Goal: Transaction & Acquisition: Purchase product/service

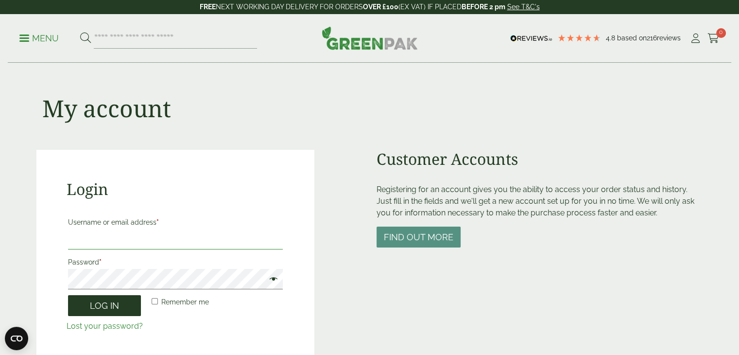
type input "**********"
click at [122, 297] on button "Log in" at bounding box center [104, 305] width 73 height 21
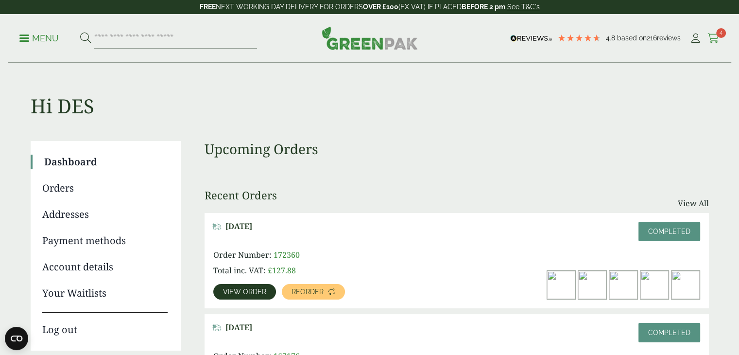
click at [719, 32] on span "4" at bounding box center [721, 33] width 10 height 10
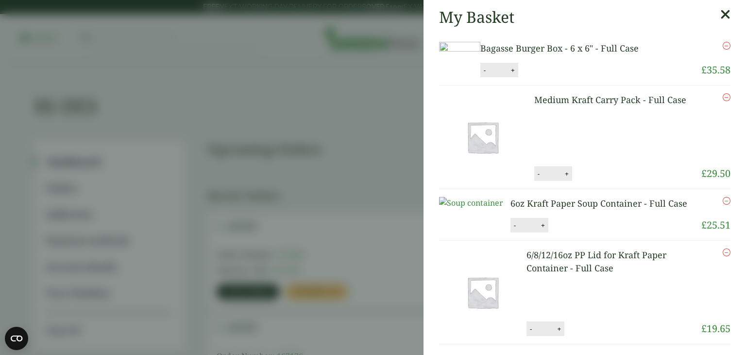
click at [396, 86] on aside "My Basket Bagasse Burger Box - 6 x 6" - Full Case Bagasse Burger Box - 6 x 6" -…" at bounding box center [373, 177] width 746 height 355
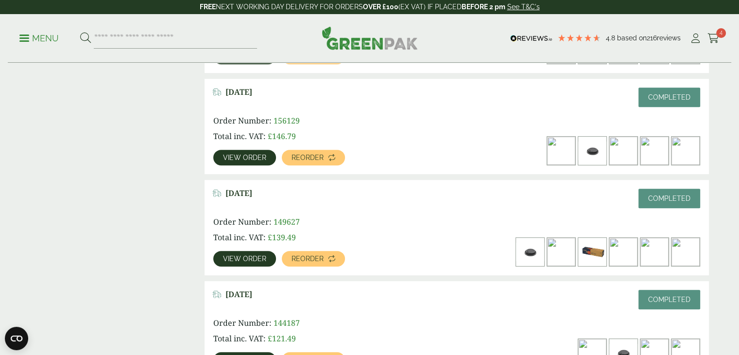
scroll to position [534, 0]
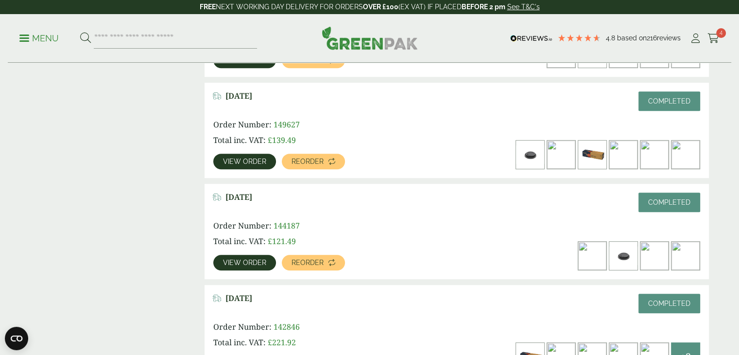
click at [239, 259] on span "View order" at bounding box center [244, 262] width 43 height 7
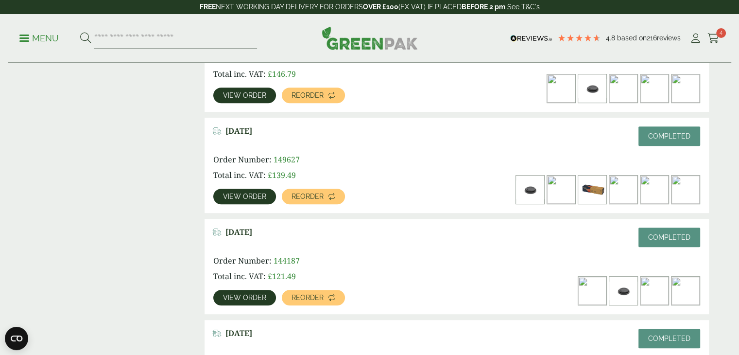
scroll to position [486, 0]
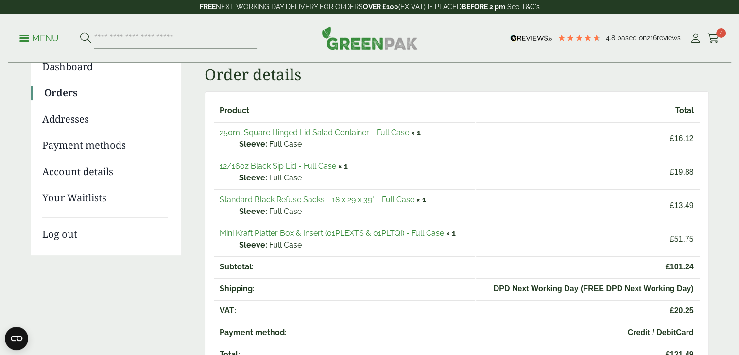
scroll to position [97, 0]
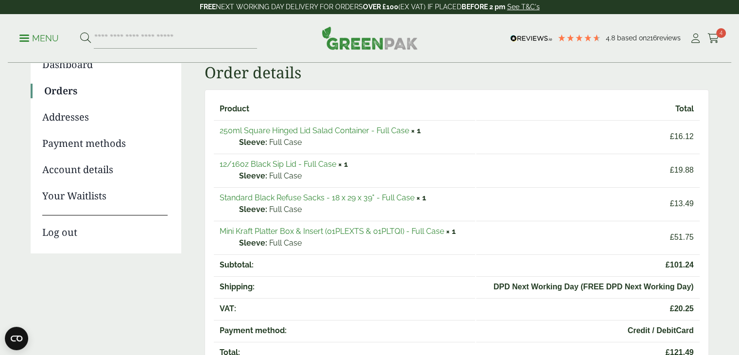
click at [338, 127] on link "250ml Square Hinged Lid Salad Container - Full Case" at bounding box center [314, 130] width 189 height 9
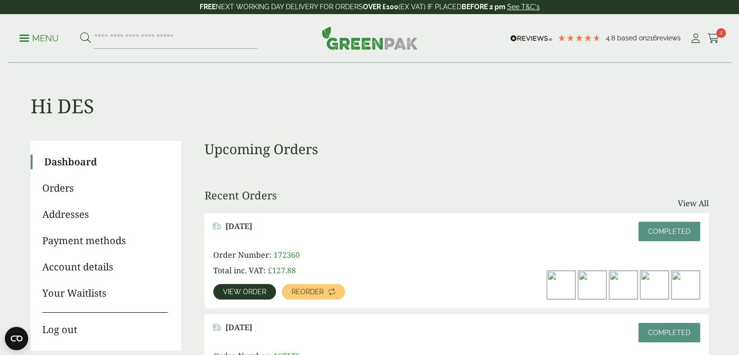
click at [28, 36] on p "Menu" at bounding box center [38, 39] width 39 height 12
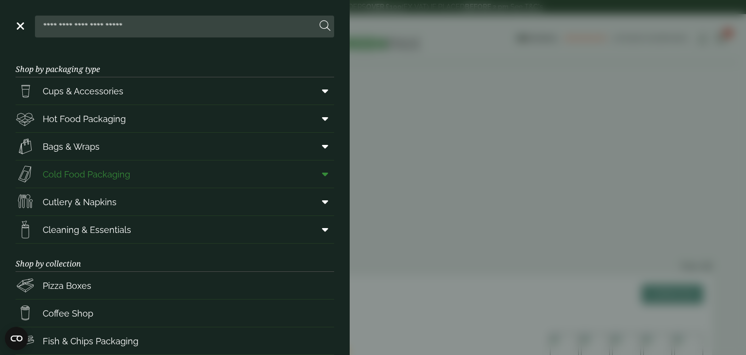
click at [177, 174] on link "Cold Food Packaging" at bounding box center [175, 173] width 319 height 27
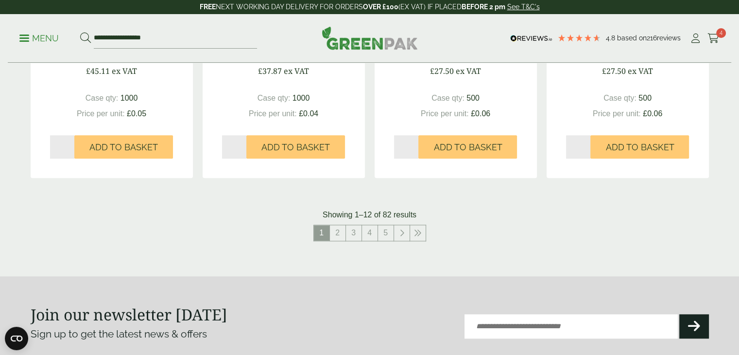
scroll to position [1032, 0]
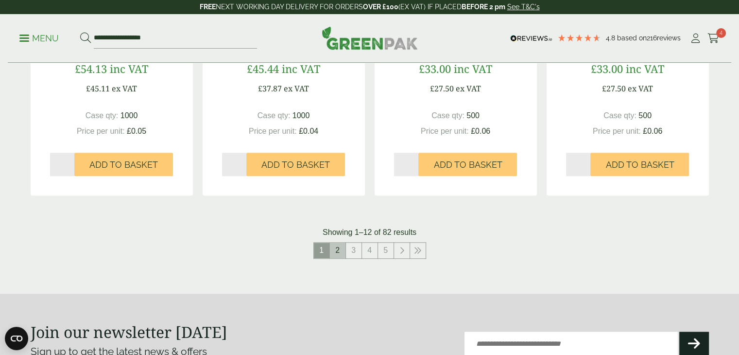
click at [340, 249] on link "2" at bounding box center [338, 250] width 16 height 16
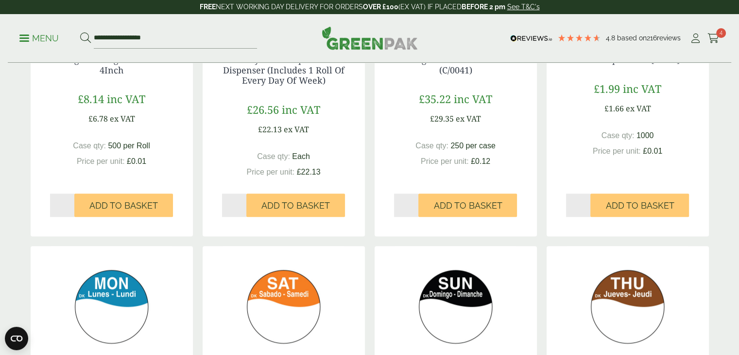
scroll to position [971, 0]
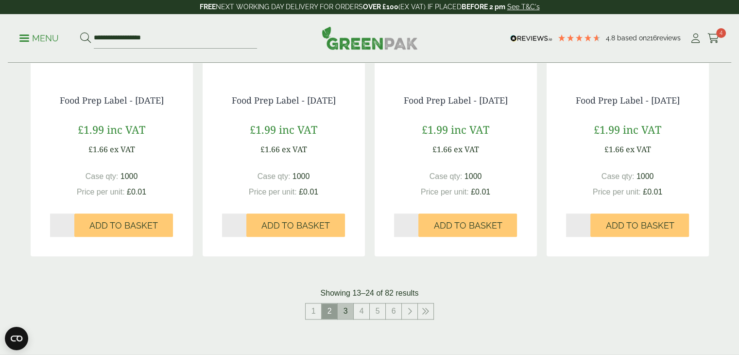
click at [350, 307] on link "3" at bounding box center [346, 311] width 16 height 16
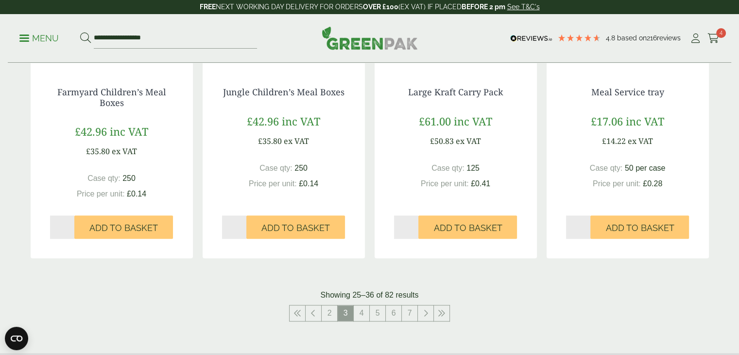
scroll to position [971, 0]
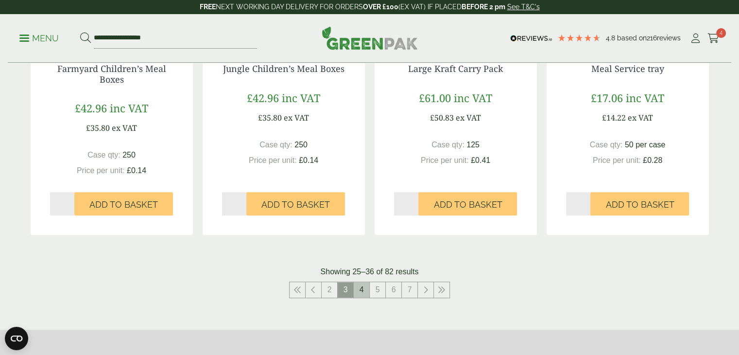
click at [360, 290] on link "4" at bounding box center [362, 290] width 16 height 16
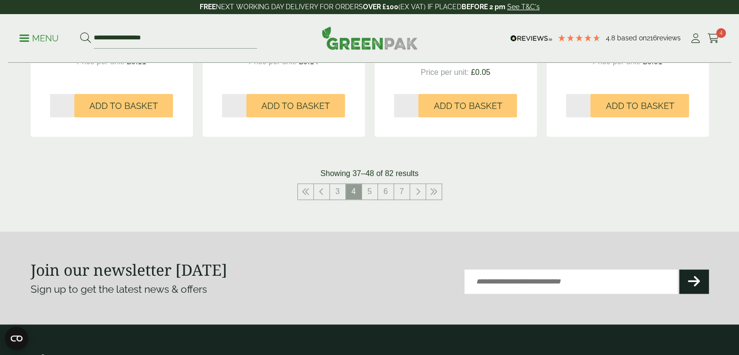
scroll to position [1117, 0]
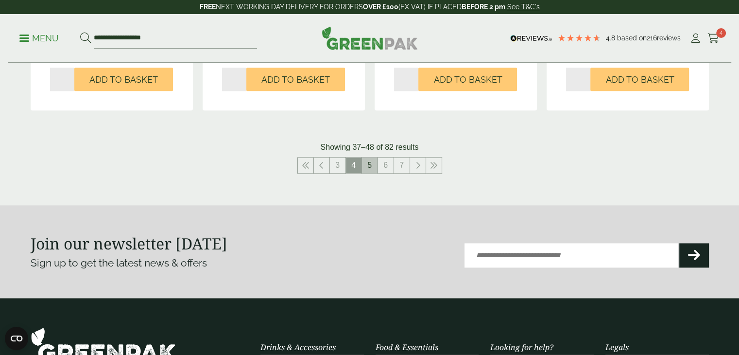
click at [369, 165] on link "5" at bounding box center [370, 165] width 16 height 16
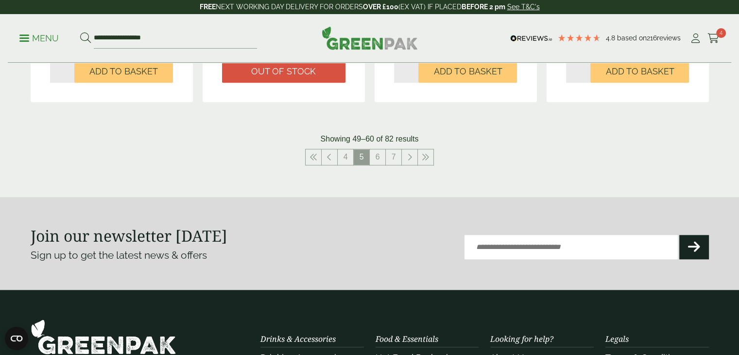
scroll to position [1020, 0]
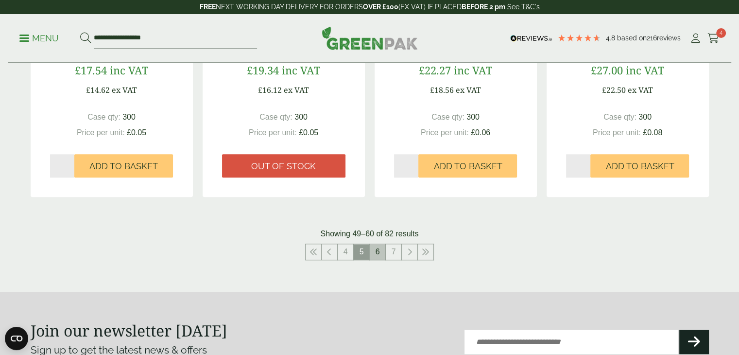
click at [382, 252] on link "6" at bounding box center [378, 252] width 16 height 16
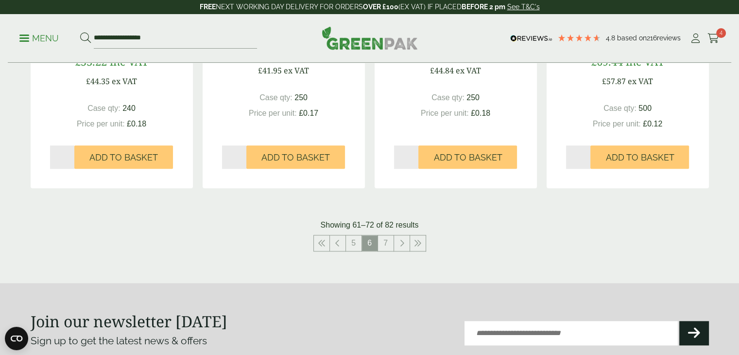
scroll to position [1068, 0]
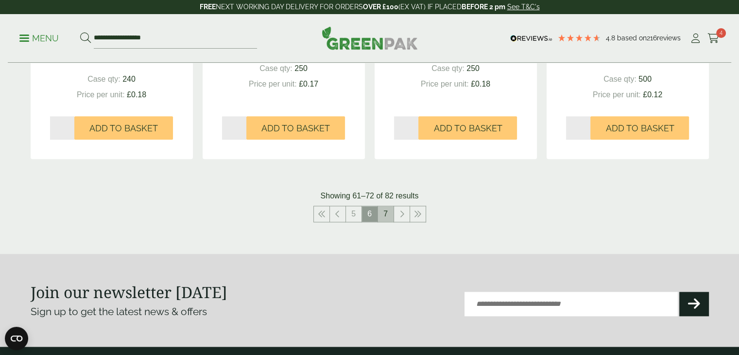
click at [381, 214] on link "7" at bounding box center [386, 214] width 16 height 16
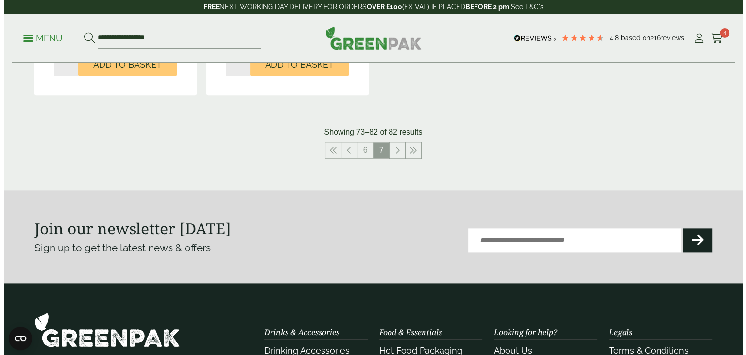
scroll to position [1321, 0]
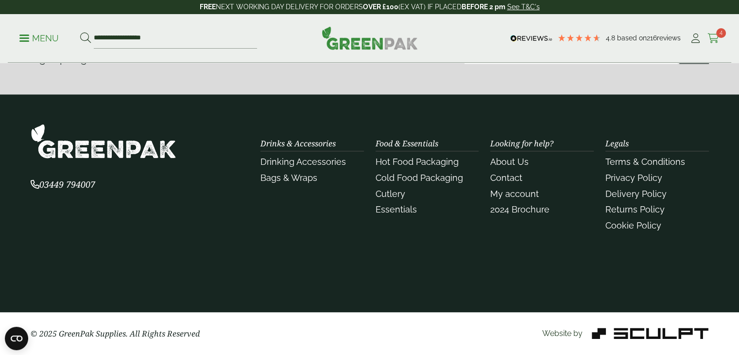
click at [724, 31] on span "4" at bounding box center [721, 33] width 10 height 10
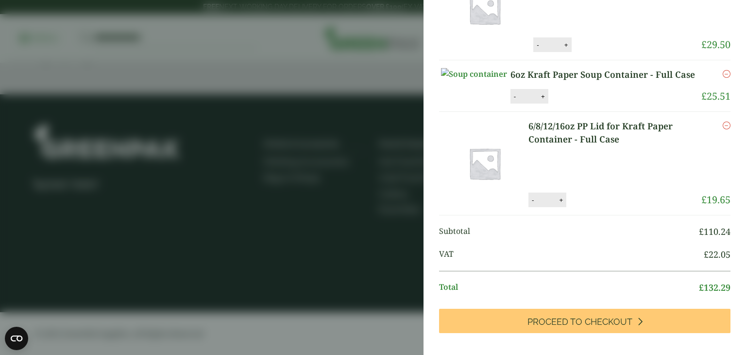
scroll to position [146, 0]
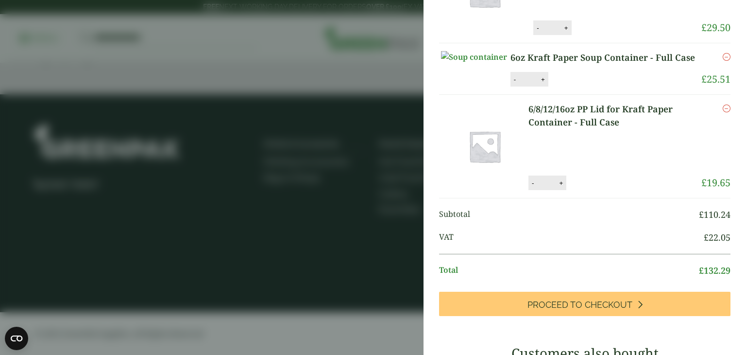
click at [570, 64] on link "6oz Kraft Paper Soup Container - Full Case" at bounding box center [604, 57] width 188 height 13
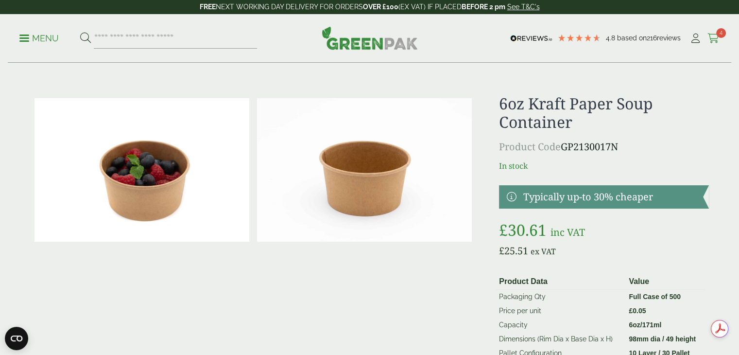
click at [722, 35] on span "4" at bounding box center [721, 33] width 10 height 10
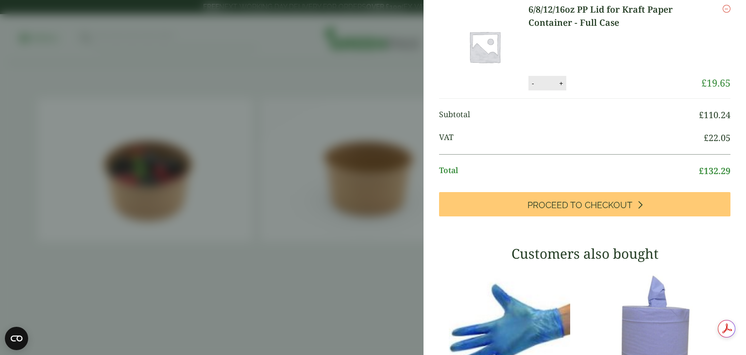
scroll to position [243, 0]
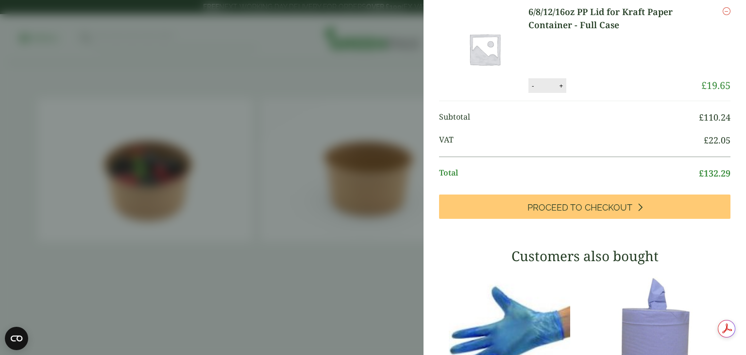
click at [263, 318] on aside "My Basket Bagasse Burger Box - 6 x 6" - Full Case Bagasse Burger Box - 6 x 6" -…" at bounding box center [373, 177] width 746 height 355
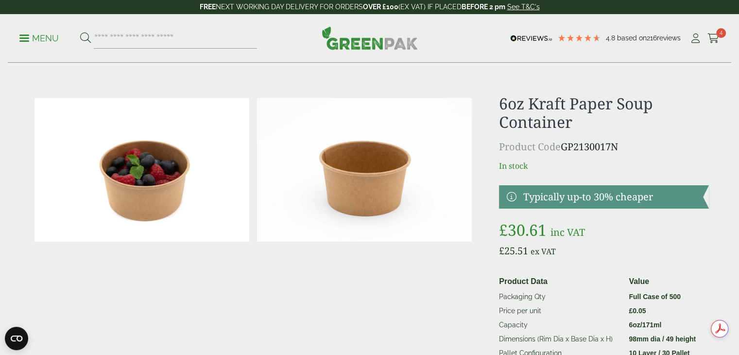
click at [24, 33] on p "Menu" at bounding box center [38, 39] width 39 height 12
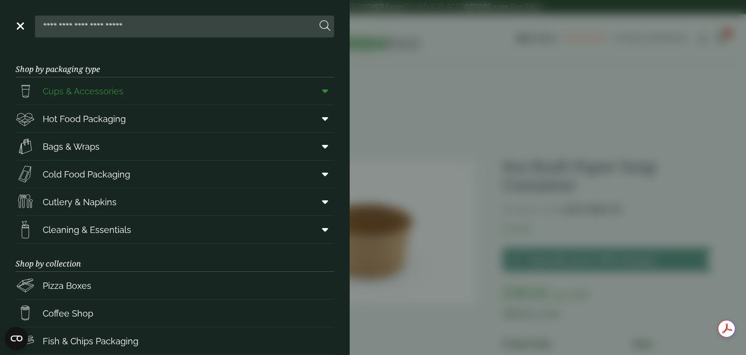
click at [94, 91] on span "Cups & Accessories" at bounding box center [83, 91] width 81 height 13
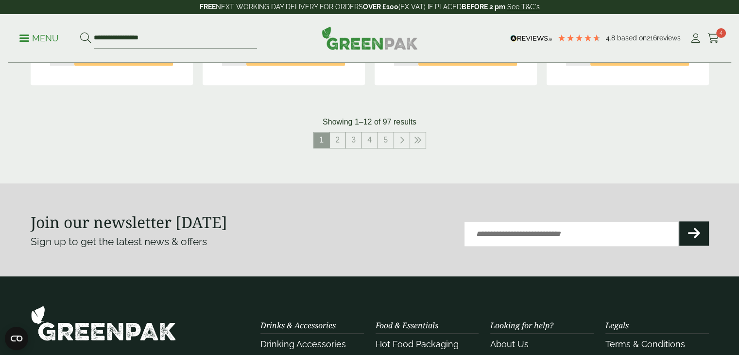
scroll to position [1117, 0]
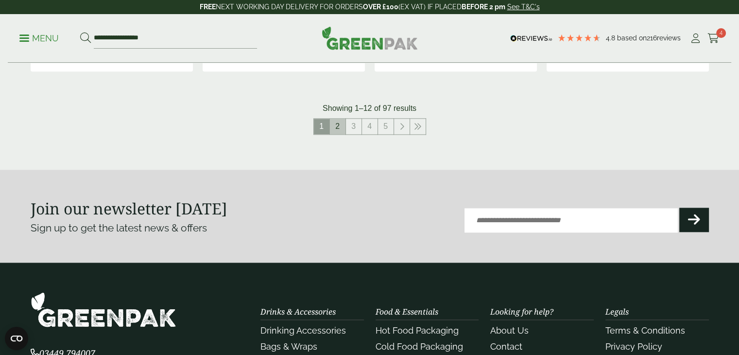
click at [338, 129] on link "2" at bounding box center [338, 127] width 16 height 16
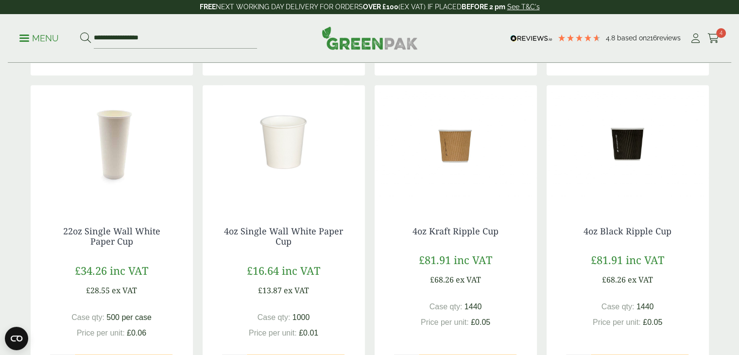
scroll to position [486, 0]
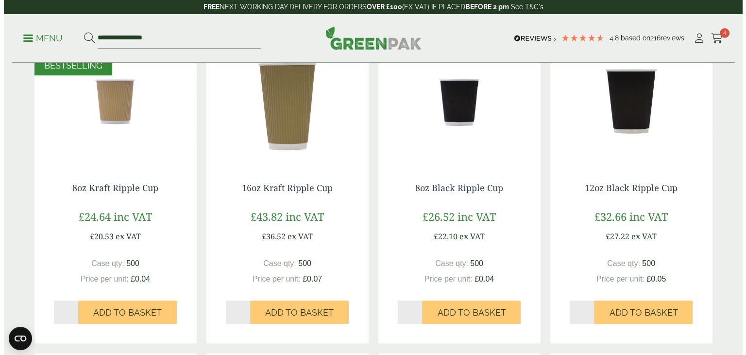
scroll to position [534, 0]
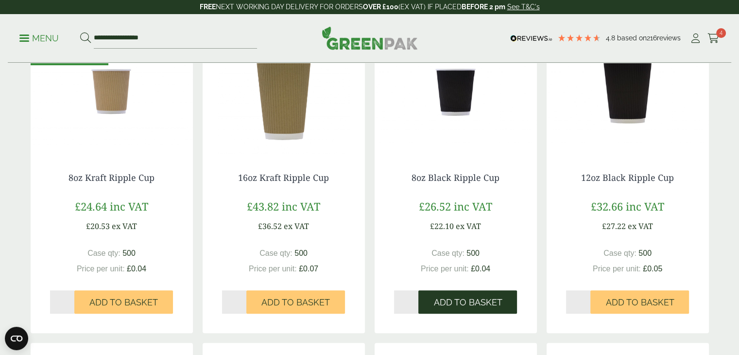
click at [472, 301] on span "Add to Basket" at bounding box center [467, 302] width 68 height 11
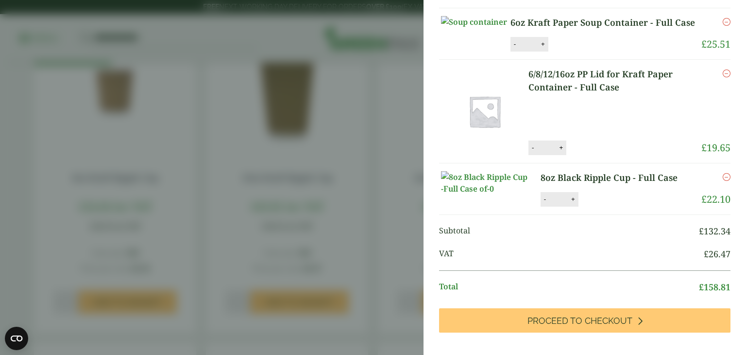
scroll to position [203, 0]
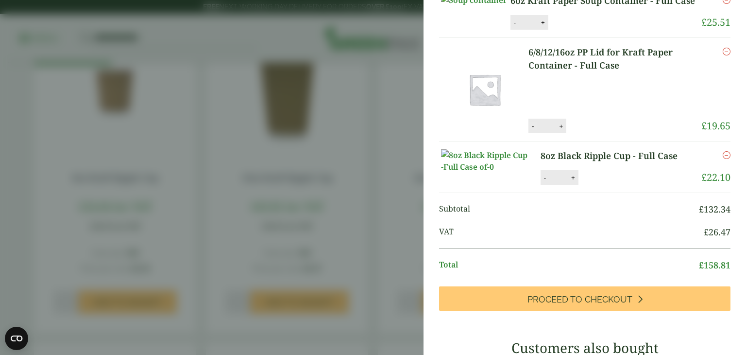
click at [531, 130] on button "-" at bounding box center [533, 126] width 8 height 8
click at [592, 134] on button "Update" at bounding box center [592, 126] width 49 height 15
type input "*"
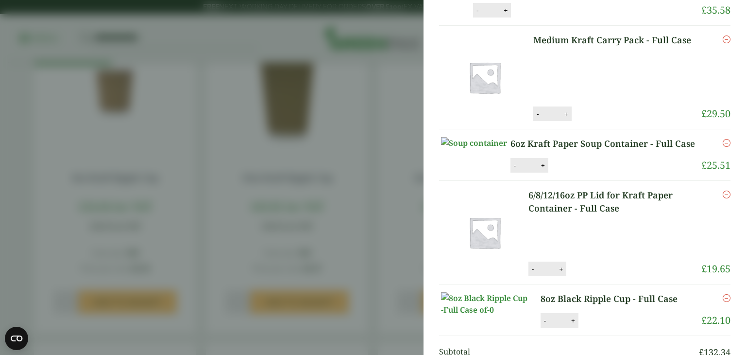
scroll to position [0, 0]
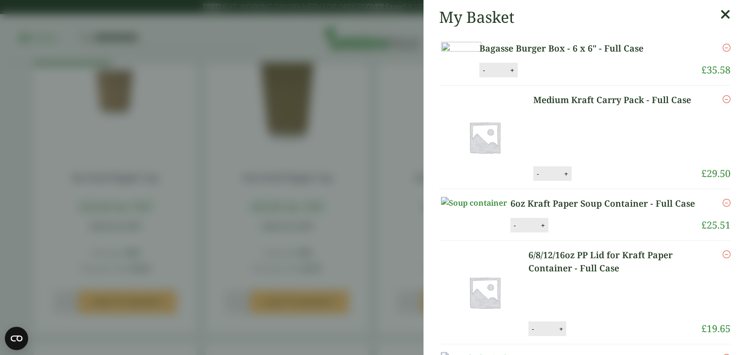
click at [519, 229] on button "-" at bounding box center [515, 225] width 8 height 8
click at [599, 233] on button "Update" at bounding box center [574, 225] width 49 height 15
click at [519, 229] on button "-" at bounding box center [515, 225] width 8 height 8
click at [592, 233] on button "Update" at bounding box center [574, 225] width 49 height 15
type input "*"
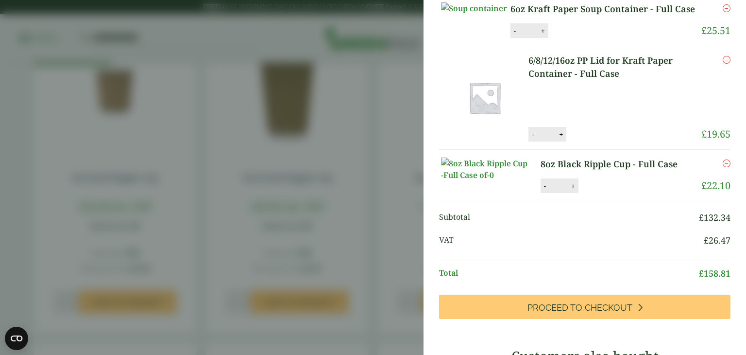
scroll to position [146, 0]
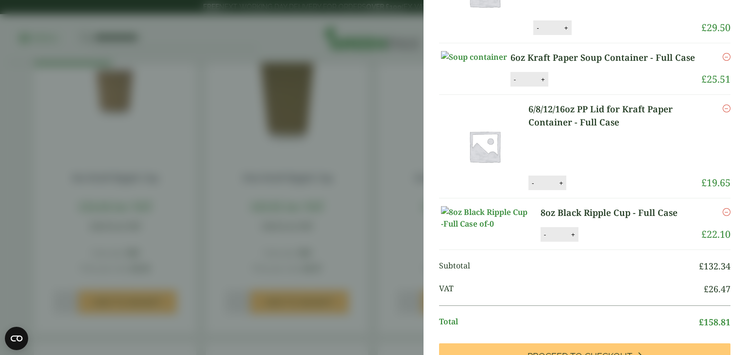
click at [723, 112] on icon "Remove this item" at bounding box center [727, 108] width 8 height 8
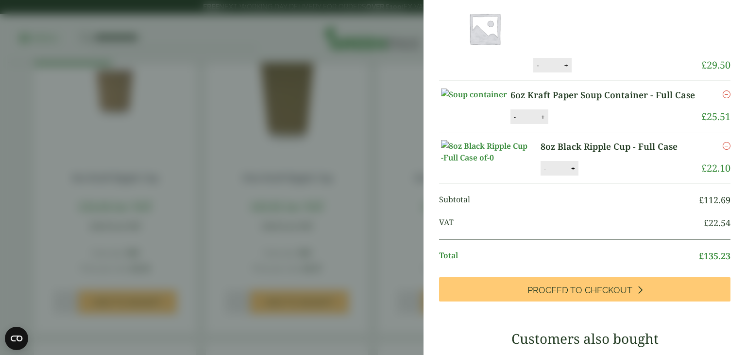
scroll to position [137, 0]
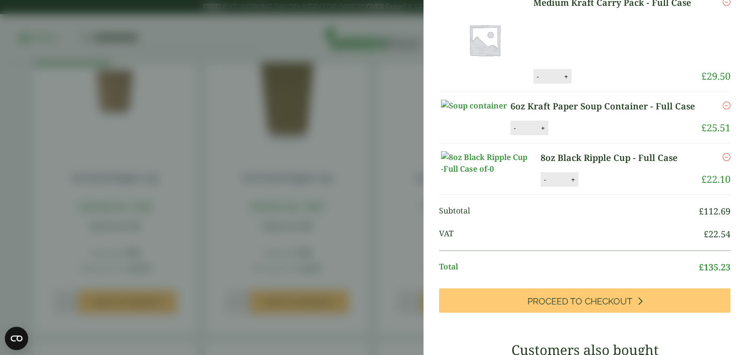
click at [723, 109] on icon "Remove this item" at bounding box center [727, 106] width 8 height 8
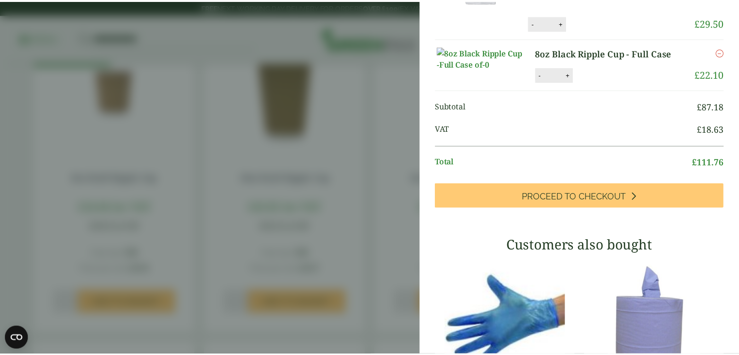
scroll to position [154, 0]
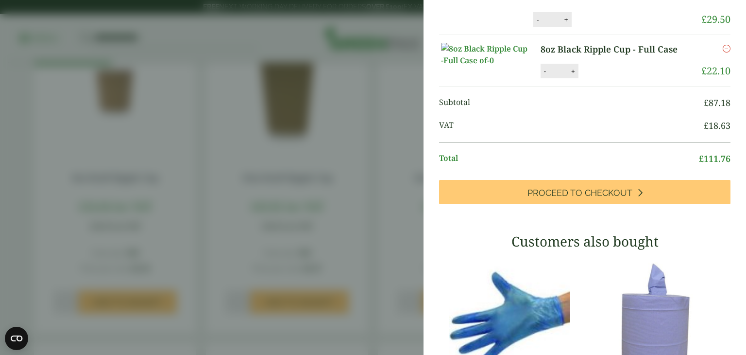
click at [400, 96] on aside "My Basket Bagasse Burger Box - 6 x 6" - Full Case Bagasse Burger Box - 6 x 6" -…" at bounding box center [373, 177] width 746 height 355
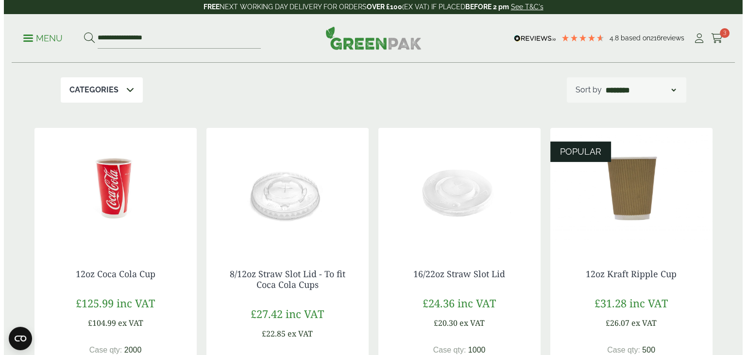
scroll to position [0, 0]
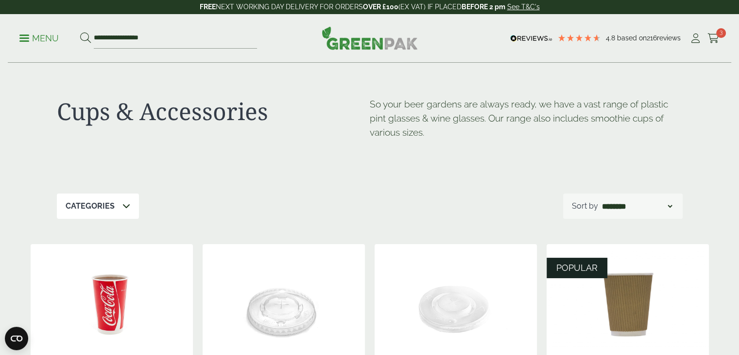
click at [26, 39] on p "Menu" at bounding box center [38, 39] width 39 height 12
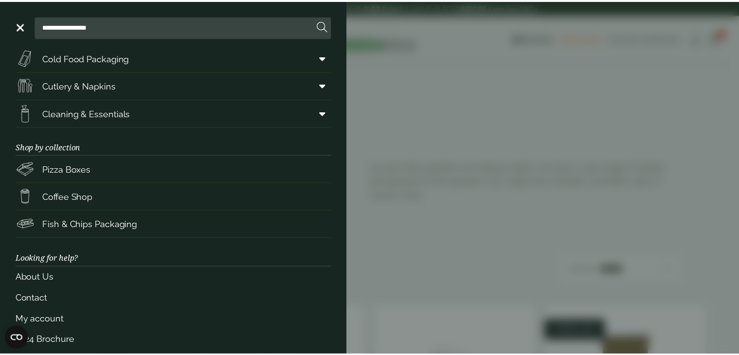
scroll to position [126, 0]
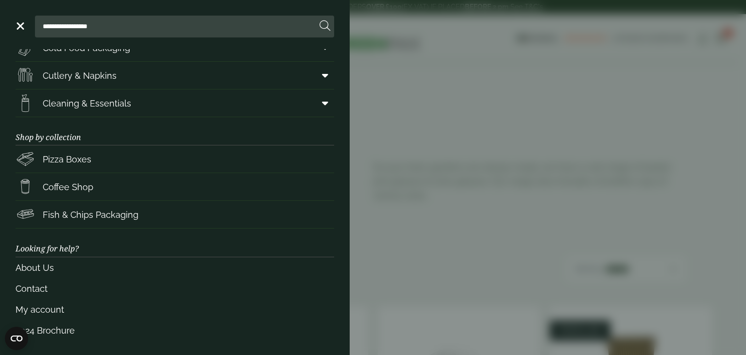
click at [404, 198] on aside "**********" at bounding box center [373, 177] width 746 height 355
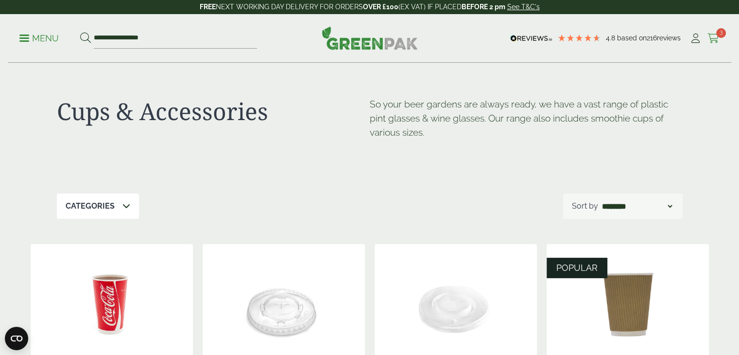
click at [709, 34] on icon at bounding box center [713, 39] width 12 height 10
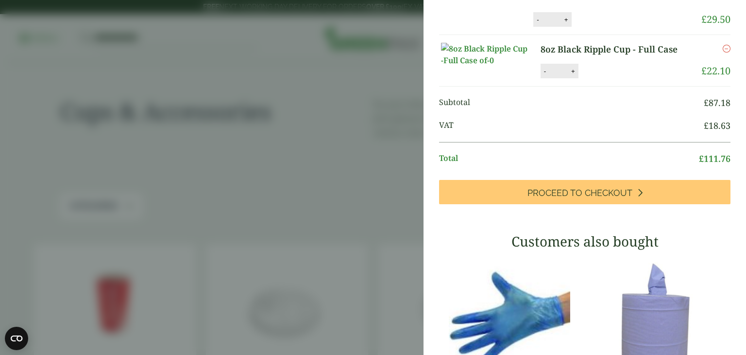
click at [255, 23] on aside "My Basket Bagasse Burger Box - 6 x 6" - Full Case Bagasse Burger Box - 6 x 6" -…" at bounding box center [373, 177] width 746 height 355
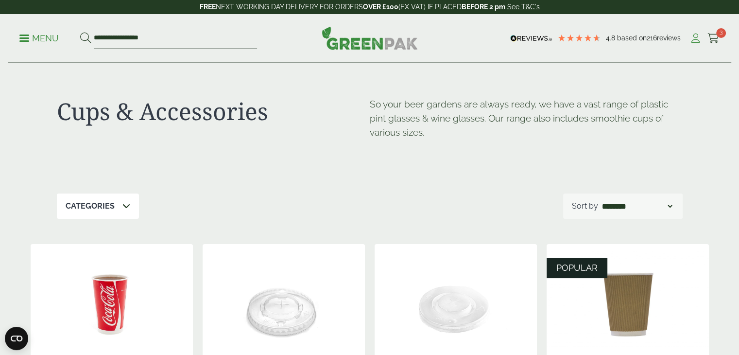
click at [698, 38] on icon at bounding box center [695, 39] width 12 height 10
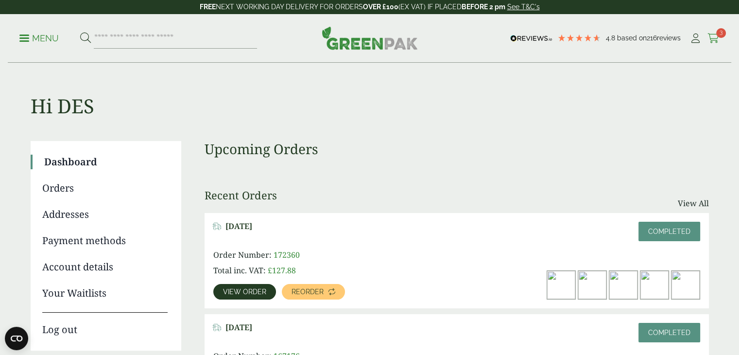
click at [713, 35] on icon at bounding box center [713, 39] width 12 height 10
